Goal: Transaction & Acquisition: Purchase product/service

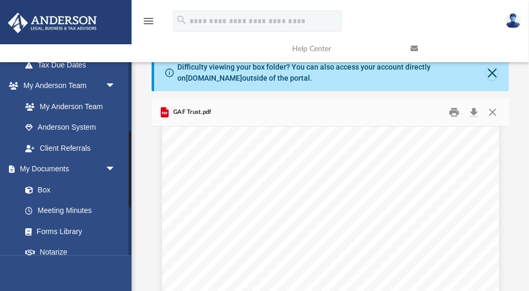
scroll to position [376, 0]
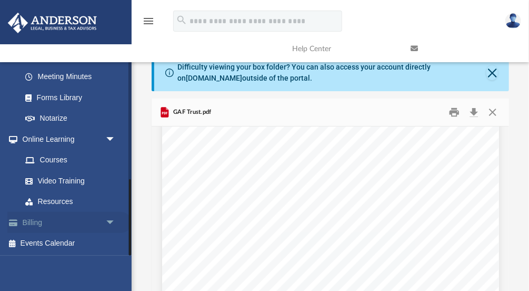
click at [110, 223] on span "arrow_drop_down" at bounding box center [115, 223] width 21 height 22
click at [60, 243] on link "$ Open Invoices" at bounding box center [73, 244] width 117 height 22
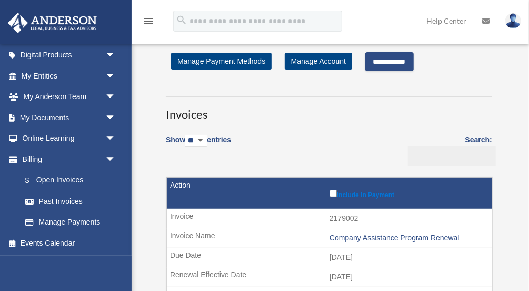
click at [409, 63] on input "**********" at bounding box center [390, 61] width 48 height 19
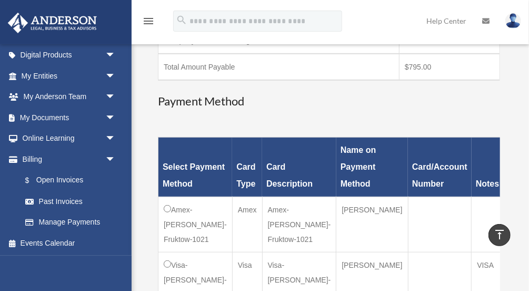
scroll to position [274, 0]
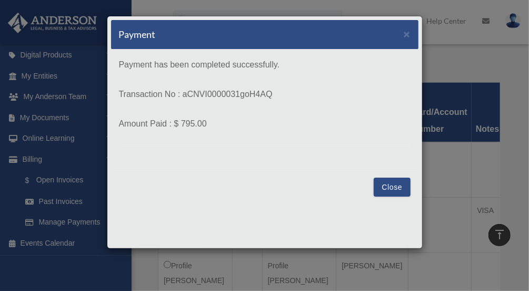
click at [394, 190] on button "Close" at bounding box center [392, 187] width 36 height 19
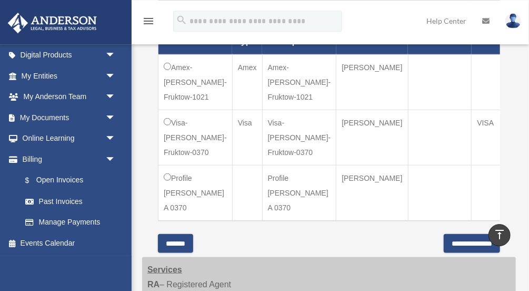
scroll to position [384, 0]
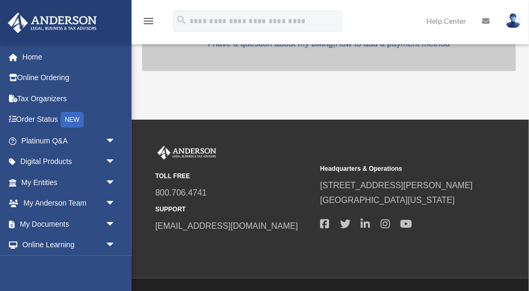
scroll to position [106, 0]
